Goal: Navigation & Orientation: Find specific page/section

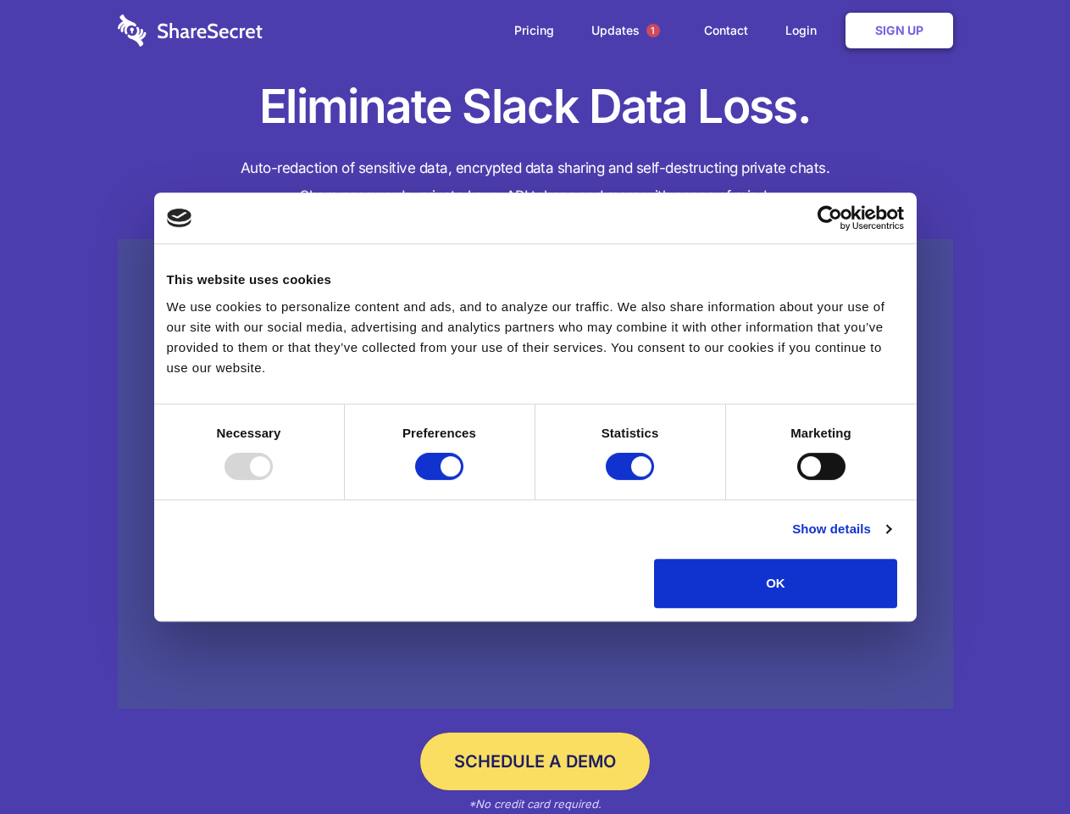
click at [273, 480] on div at bounding box center [249, 466] width 48 height 27
click at [464, 480] on input "Preferences" at bounding box center [439, 466] width 48 height 27
checkbox input "false"
click at [632, 480] on input "Statistics" at bounding box center [630, 466] width 48 height 27
checkbox input "false"
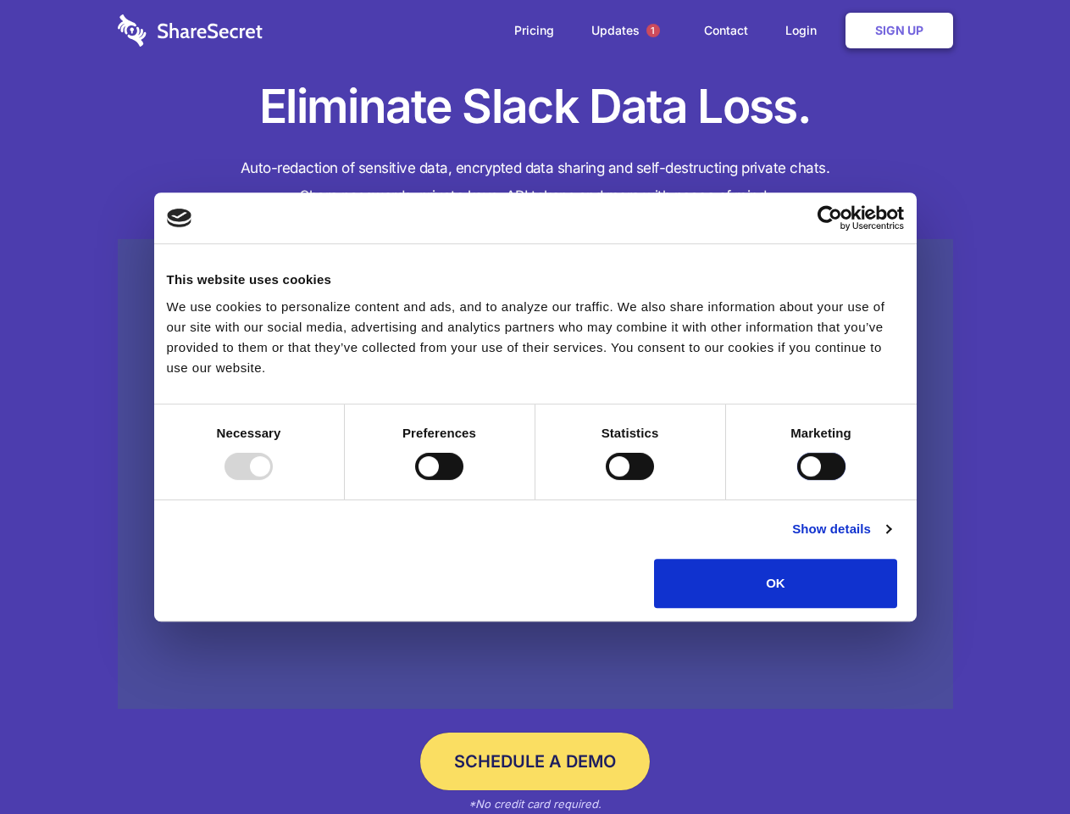
click at [797, 480] on input "Marketing" at bounding box center [821, 466] width 48 height 27
checkbox input "true"
click at [891, 539] on link "Show details" at bounding box center [841, 529] width 98 height 20
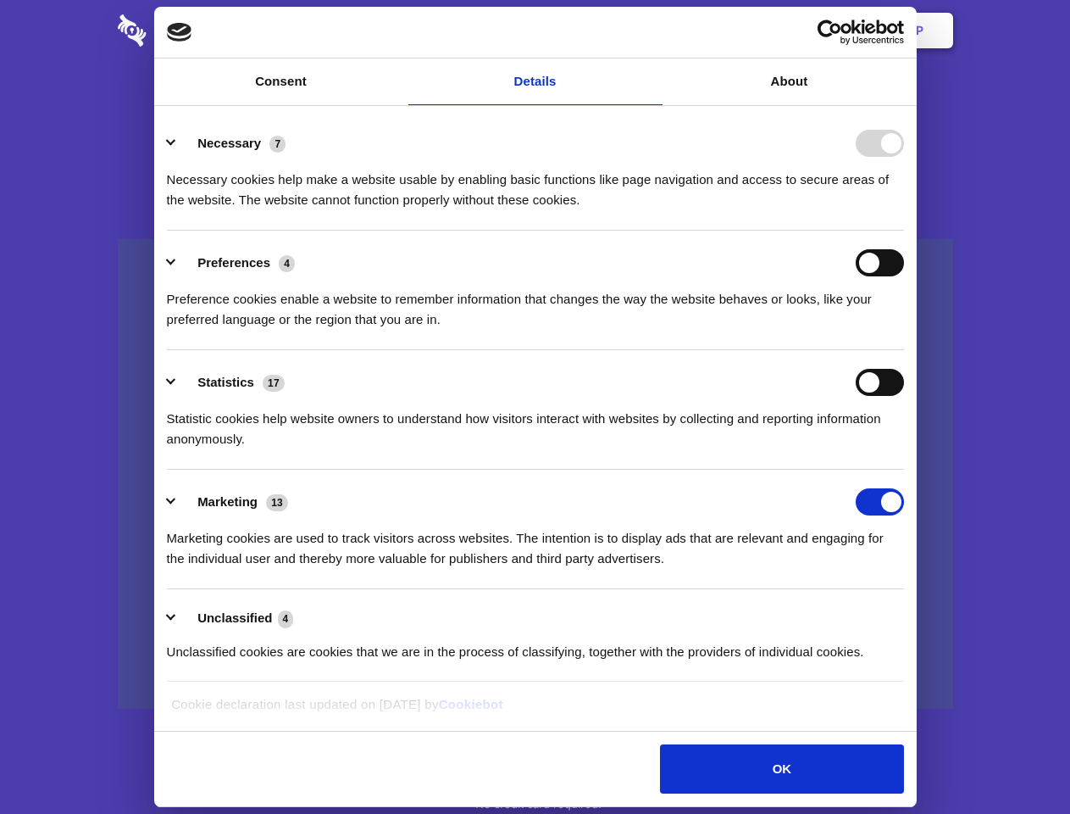
click at [904, 330] on div "Preferences 4 Preference cookies enable a website to remember information that …" at bounding box center [535, 289] width 737 height 81
click at [653, 31] on span "1" at bounding box center [654, 31] width 14 height 14
